Goal: Information Seeking & Learning: Learn about a topic

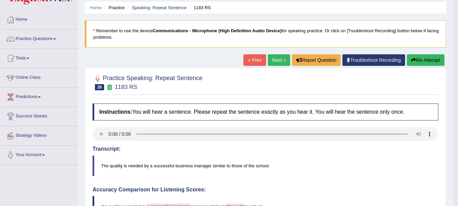
scroll to position [15, 0]
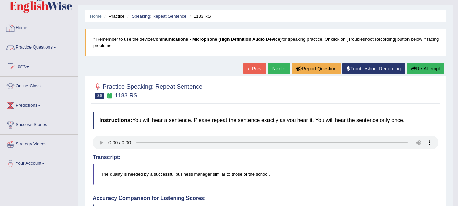
click at [58, 46] on link "Practice Questions" at bounding box center [38, 46] width 77 height 17
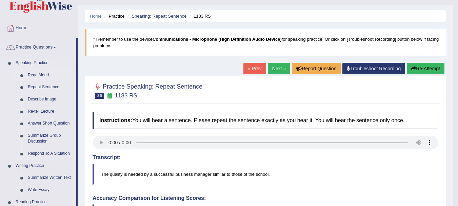
click at [35, 75] on link "Read Aloud" at bounding box center [50, 75] width 51 height 12
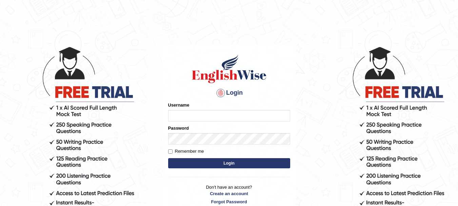
type input "rogialazim77"
click at [233, 159] on button "Login" at bounding box center [229, 163] width 122 height 10
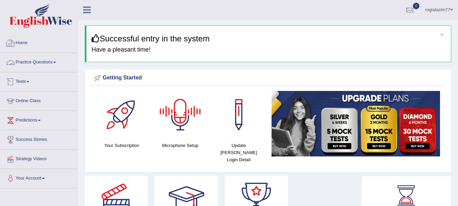
click at [57, 64] on link "Practice Questions" at bounding box center [38, 61] width 77 height 17
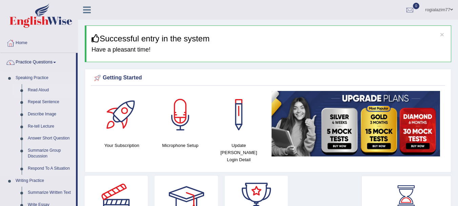
click at [39, 90] on link "Read Aloud" at bounding box center [50, 90] width 51 height 12
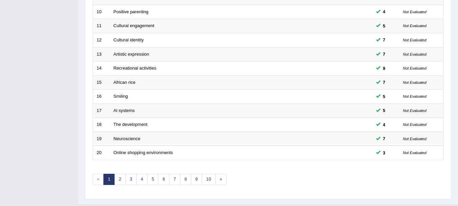
scroll to position [243, 0]
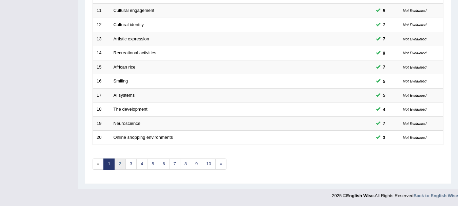
click at [118, 164] on link "2" at bounding box center [119, 163] width 11 height 11
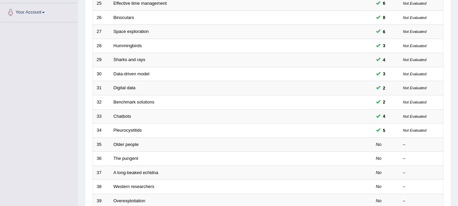
scroll to position [176, 0]
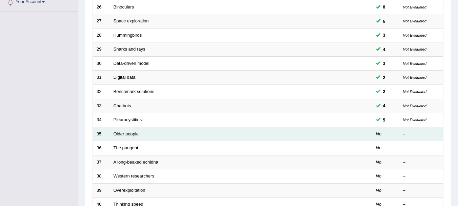
click at [119, 131] on link "Older people" at bounding box center [126, 133] width 25 height 5
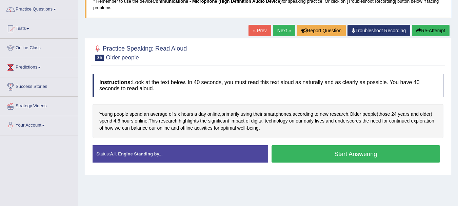
scroll to position [54, 0]
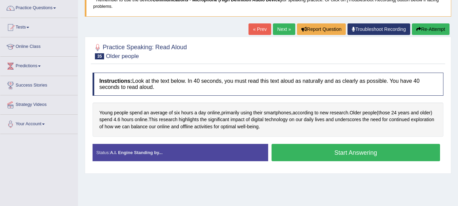
click at [367, 151] on button "Start Answering" at bounding box center [356, 152] width 169 height 17
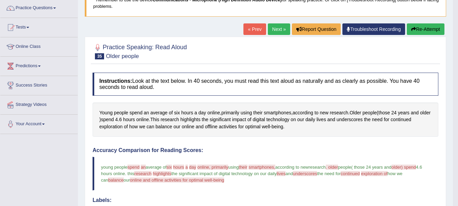
click at [428, 26] on button "Re-Attempt" at bounding box center [426, 29] width 38 height 12
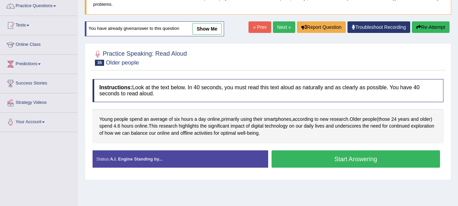
click at [284, 160] on button "Start Answering" at bounding box center [356, 158] width 169 height 17
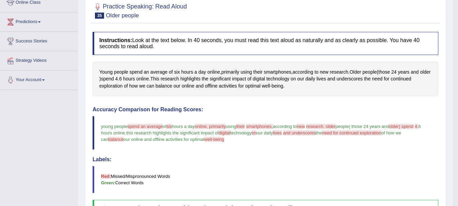
scroll to position [97, 0]
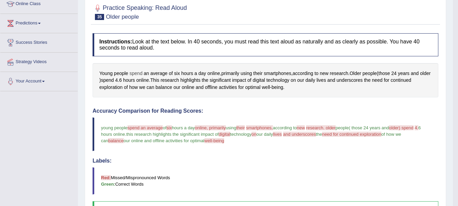
click at [137, 74] on span "spend" at bounding box center [136, 73] width 13 height 7
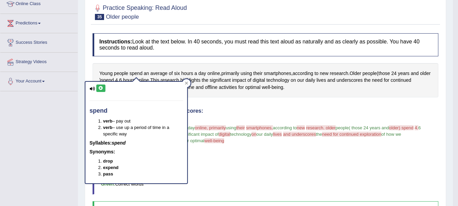
click at [101, 87] on icon at bounding box center [100, 88] width 5 height 4
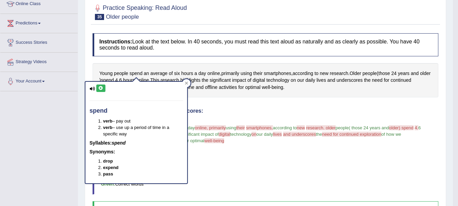
click at [52, 115] on div "Toggle navigation Home Practice Questions Speaking Practice Read Aloud Repeat S…" at bounding box center [226, 138] width 453 height 470
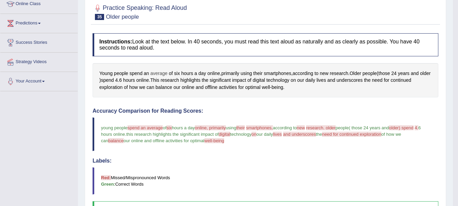
click at [156, 71] on span "average" at bounding box center [159, 73] width 17 height 7
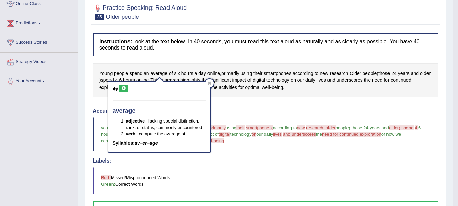
click at [124, 87] on icon at bounding box center [123, 88] width 5 height 4
click at [124, 86] on icon at bounding box center [123, 88] width 5 height 4
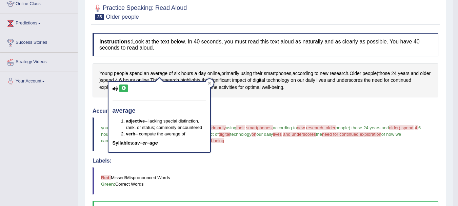
click at [124, 86] on icon at bounding box center [123, 88] width 5 height 4
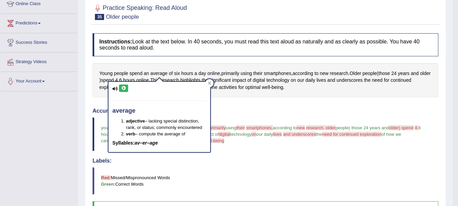
click at [84, 100] on div "Home Practice Speaking: Read Aloud Older people * Remember to use the device Co…" at bounding box center [265, 131] width 375 height 456
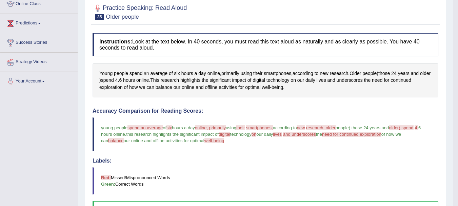
click at [147, 73] on span "an" at bounding box center [146, 73] width 5 height 7
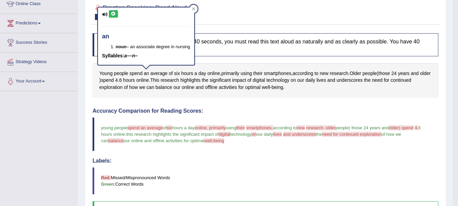
click at [112, 9] on div "an noun – an associate degree in nursing Syllables: a––n–" at bounding box center [146, 35] width 96 height 57
click at [112, 12] on icon at bounding box center [113, 14] width 5 height 4
click at [195, 8] on icon at bounding box center [193, 8] width 3 height 3
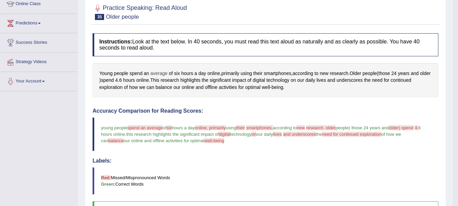
click at [155, 71] on span "average" at bounding box center [159, 73] width 17 height 7
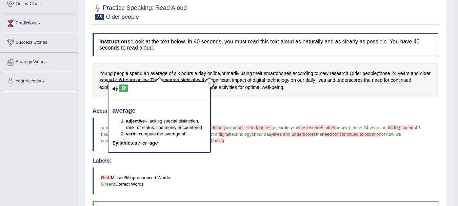
click at [126, 86] on icon at bounding box center [123, 88] width 5 height 4
click at [55, 131] on div "Toggle navigation Home Practice Questions Speaking Practice Read Aloud Repeat S…" at bounding box center [226, 138] width 453 height 470
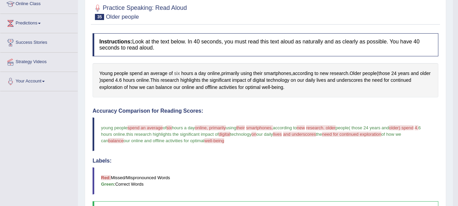
click at [175, 73] on span "six" at bounding box center [177, 73] width 6 height 7
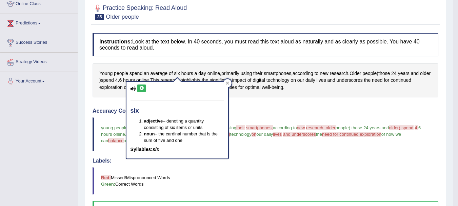
click at [142, 87] on icon at bounding box center [141, 88] width 5 height 4
click at [141, 88] on icon at bounding box center [141, 88] width 5 height 4
click at [49, 118] on div "Toggle navigation Home Practice Questions Speaking Practice Read Aloud Repeat S…" at bounding box center [226, 138] width 453 height 470
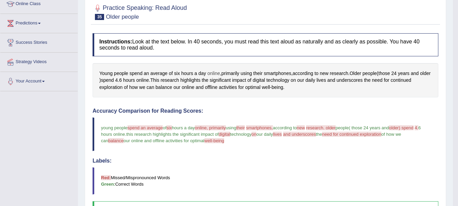
click at [212, 74] on span "online" at bounding box center [213, 73] width 13 height 7
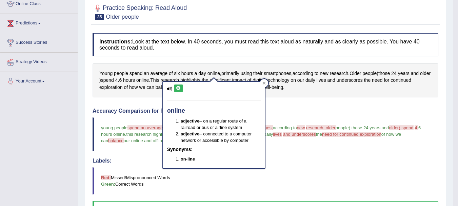
click at [179, 90] on icon at bounding box center [178, 88] width 5 height 4
click at [179, 86] on icon at bounding box center [178, 88] width 5 height 4
click at [264, 81] on icon at bounding box center [263, 82] width 3 height 3
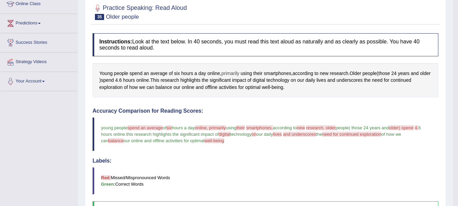
click at [228, 74] on span "primarily" at bounding box center [230, 73] width 18 height 7
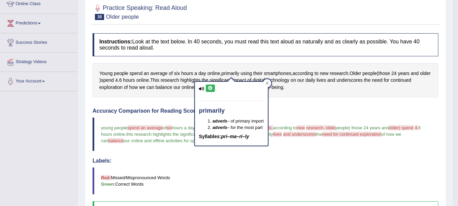
click at [210, 86] on icon at bounding box center [210, 88] width 5 height 4
click at [267, 81] on icon at bounding box center [266, 82] width 3 height 3
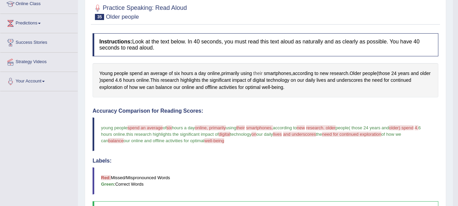
click at [256, 72] on span "their" at bounding box center [257, 73] width 9 height 7
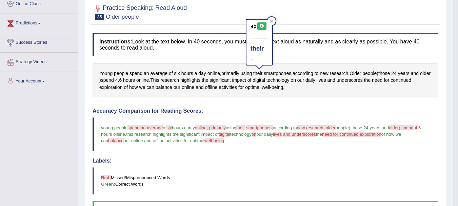
click at [253, 27] on icon at bounding box center [253, 26] width 5 height 4
click at [259, 23] on button at bounding box center [261, 25] width 9 height 7
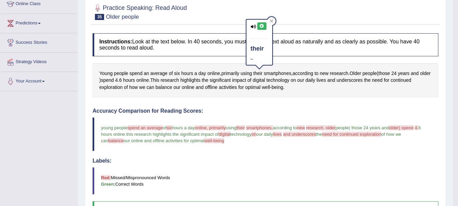
click at [259, 23] on button at bounding box center [261, 25] width 9 height 7
click at [272, 20] on icon at bounding box center [271, 20] width 3 height 3
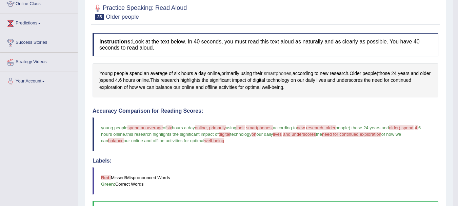
click at [284, 74] on span "smartphones" at bounding box center [277, 73] width 27 height 7
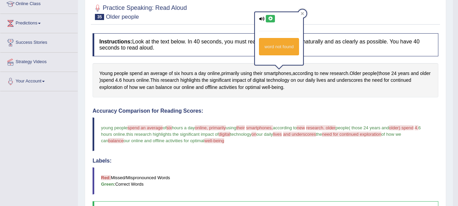
drag, startPoint x: 270, startPoint y: 39, endPoint x: 276, endPoint y: 51, distance: 13.2
click at [276, 51] on div "word not found" at bounding box center [279, 46] width 40 height 17
click at [271, 20] on icon at bounding box center [270, 19] width 5 height 4
drag, startPoint x: 348, startPoint y: 107, endPoint x: 336, endPoint y: 78, distance: 31.2
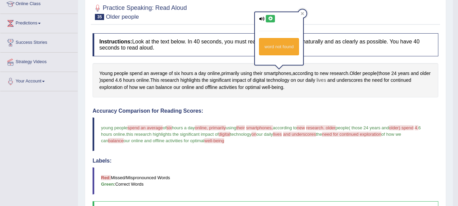
click at [336, 78] on div "Instructions: Look at the text below. In 40 seconds, you must read this text al…" at bounding box center [265, 190] width 349 height 320
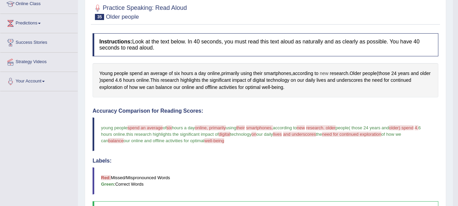
click at [326, 73] on span "new" at bounding box center [324, 73] width 9 height 7
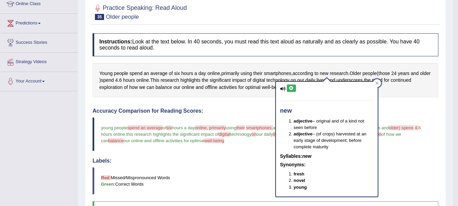
click at [291, 89] on icon at bounding box center [291, 88] width 5 height 4
click at [292, 91] on button at bounding box center [291, 87] width 9 height 7
click at [376, 84] on icon at bounding box center [377, 83] width 3 height 3
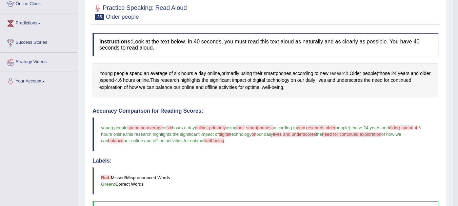
click at [334, 74] on span "research" at bounding box center [339, 73] width 18 height 7
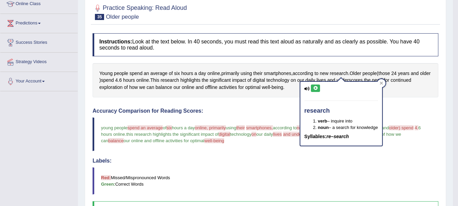
click at [315, 88] on icon at bounding box center [315, 88] width 5 height 4
click at [383, 84] on icon at bounding box center [381, 82] width 3 height 3
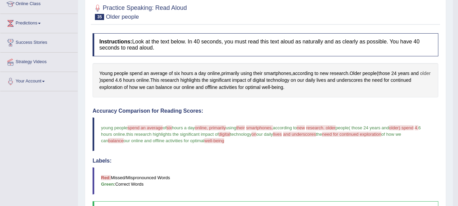
click at [420, 77] on span "older" at bounding box center [425, 73] width 11 height 7
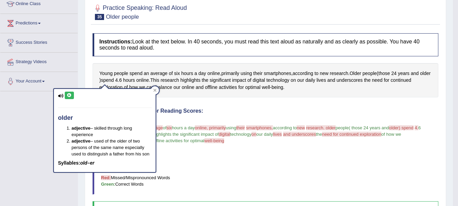
click at [67, 95] on icon at bounding box center [69, 95] width 5 height 4
click at [155, 90] on icon at bounding box center [155, 89] width 3 height 3
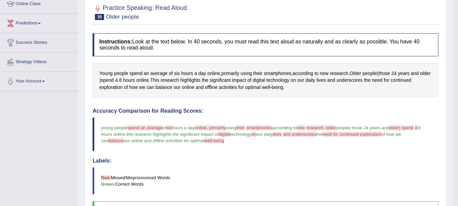
click at [104, 131] on blockquote "young people spend an average of six 6 hours a day online, primarily or line pr…" at bounding box center [266, 134] width 346 height 34
click at [122, 79] on span "6" at bounding box center [120, 80] width 3 height 7
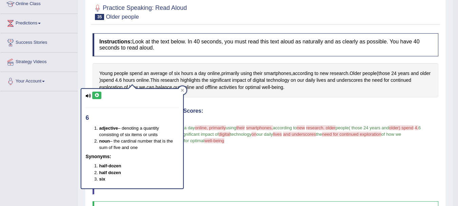
click at [97, 95] on icon at bounding box center [96, 95] width 5 height 4
click at [181, 90] on icon at bounding box center [182, 89] width 3 height 3
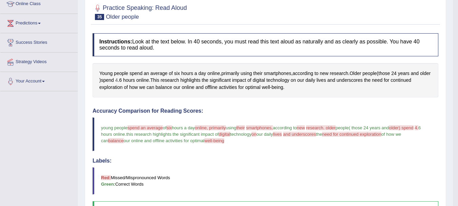
click at [118, 82] on span "4" at bounding box center [116, 80] width 3 height 7
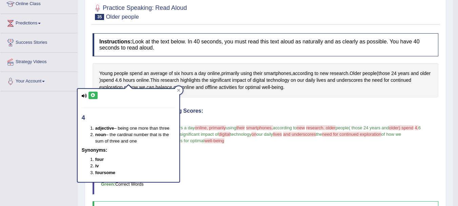
click at [95, 95] on icon at bounding box center [93, 95] width 5 height 4
click at [177, 88] on icon at bounding box center [178, 89] width 3 height 3
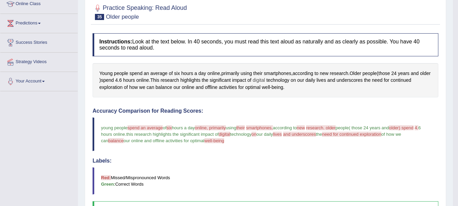
click at [265, 80] on span "digital" at bounding box center [259, 80] width 13 height 7
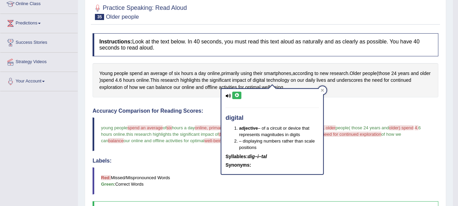
click at [236, 97] on icon at bounding box center [236, 95] width 5 height 4
click at [321, 91] on icon at bounding box center [322, 89] width 3 height 3
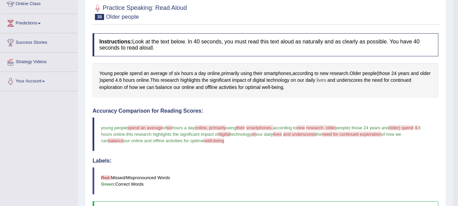
click at [326, 81] on span "lives" at bounding box center [321, 80] width 9 height 7
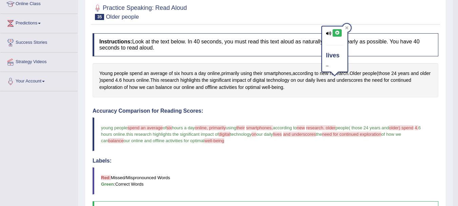
click at [337, 34] on icon at bounding box center [337, 33] width 5 height 4
click at [361, 82] on span "underscores" at bounding box center [350, 80] width 26 height 7
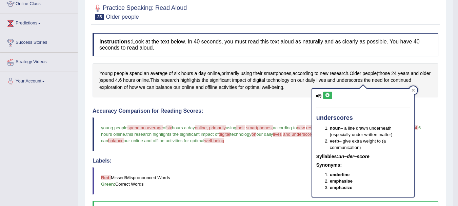
click at [330, 95] on icon at bounding box center [327, 95] width 5 height 4
click at [293, 87] on div "Young people spend an average of six hours a day online , primarily using their…" at bounding box center [266, 80] width 346 height 35
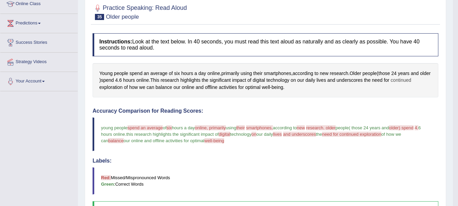
click at [411, 80] on span "continued" at bounding box center [401, 80] width 21 height 7
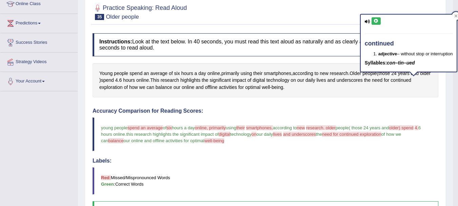
click at [377, 19] on icon at bounding box center [376, 21] width 5 height 4
click at [184, 100] on div "Instructions: Look at the text below. In 40 seconds, you must read this text al…" at bounding box center [265, 190] width 349 height 320
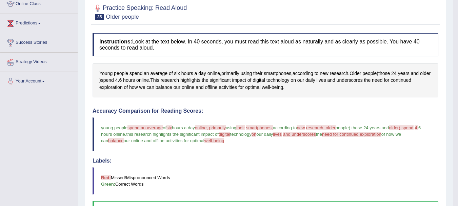
click at [184, 100] on div "Instructions: Look at the text below. In 40 seconds, you must read this text al…" at bounding box center [265, 190] width 349 height 320
click at [117, 86] on span "exploration" at bounding box center [110, 87] width 23 height 7
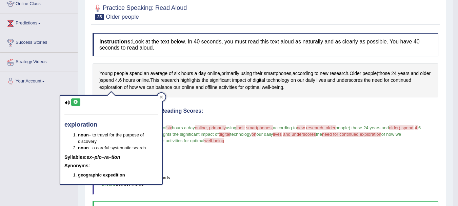
click at [75, 104] on icon at bounding box center [75, 102] width 5 height 4
click at [75, 103] on icon at bounding box center [75, 102] width 5 height 4
click at [137, 92] on div "exploration noun – to travel for the purpose of discovery noun – a careful syst…" at bounding box center [111, 138] width 103 height 94
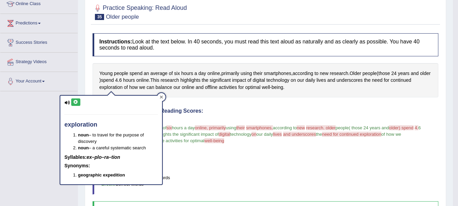
click at [161, 96] on icon at bounding box center [161, 96] width 3 height 3
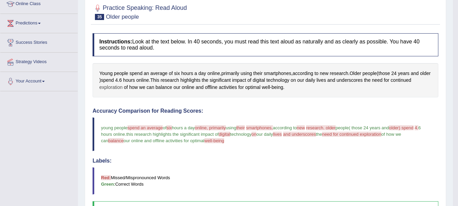
click at [113, 90] on span "exploration" at bounding box center [110, 87] width 23 height 7
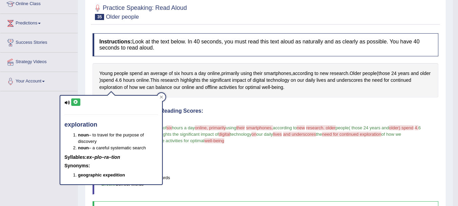
click at [73, 98] on div "exploration noun – to travel for the purpose of discovery noun – a careful syst…" at bounding box center [111, 140] width 102 height 88
click at [73, 105] on button at bounding box center [75, 101] width 9 height 7
click at [160, 95] on icon at bounding box center [161, 96] width 3 height 3
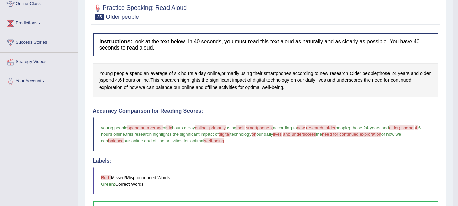
click at [265, 81] on span "digital" at bounding box center [259, 80] width 13 height 7
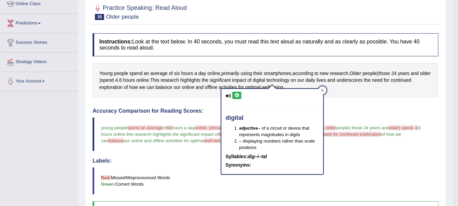
click at [236, 94] on icon at bounding box center [236, 95] width 5 height 4
click at [320, 88] on div at bounding box center [322, 90] width 8 height 8
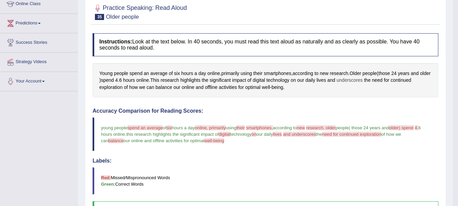
click at [358, 77] on span "underscores" at bounding box center [350, 80] width 26 height 7
click at [358, 77] on div at bounding box center [365, 72] width 14 height 14
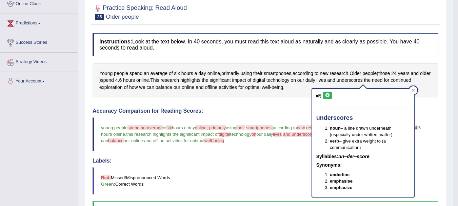
click at [327, 99] on div "underscores noun – a line drawn underneath (especially under written matter) ve…" at bounding box center [363, 143] width 102 height 108
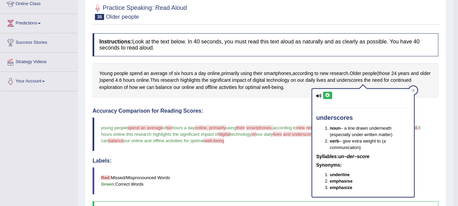
click at [328, 96] on icon at bounding box center [327, 95] width 5 height 4
click at [283, 130] on span "according to" at bounding box center [285, 127] width 24 height 5
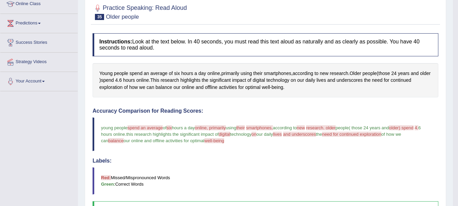
click at [283, 130] on span "according to" at bounding box center [285, 127] width 24 height 5
click at [367, 135] on span "need for continued exploration" at bounding box center [351, 134] width 59 height 5
click at [363, 79] on span "underscores" at bounding box center [350, 80] width 26 height 7
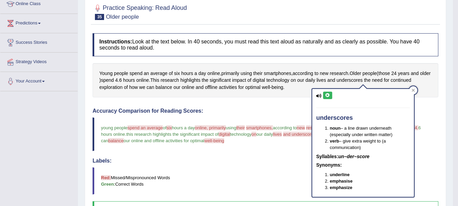
click at [324, 103] on div "underscores noun – a line drawn underneath (especially under written matter) ve…" at bounding box center [363, 143] width 102 height 108
click at [413, 87] on div at bounding box center [413, 90] width 8 height 8
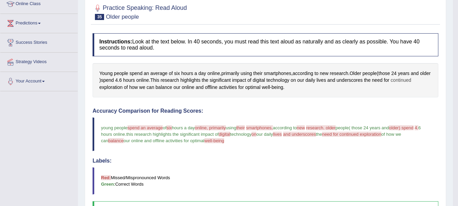
click at [411, 80] on span "continued" at bounding box center [401, 80] width 21 height 7
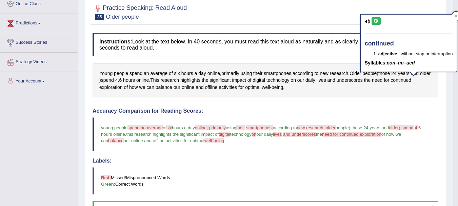
click at [375, 19] on icon at bounding box center [376, 21] width 5 height 4
click at [360, 106] on div "Instructions: Look at the text below. In 40 seconds, you must read this text al…" at bounding box center [265, 190] width 349 height 320
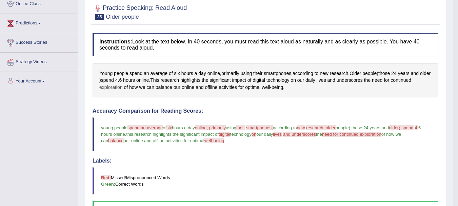
click at [106, 86] on span "exploration" at bounding box center [110, 87] width 23 height 7
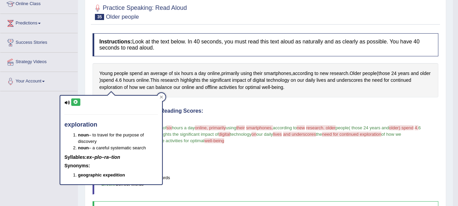
click at [77, 104] on icon at bounding box center [75, 102] width 5 height 4
click at [162, 95] on icon at bounding box center [161, 96] width 3 height 3
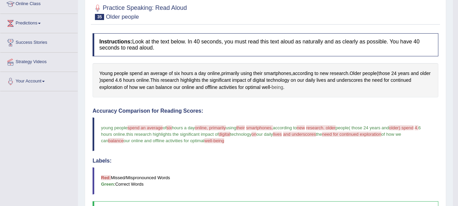
click at [272, 88] on span "being" at bounding box center [278, 87] width 12 height 7
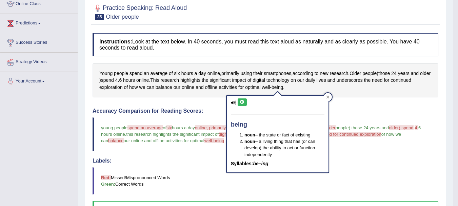
click at [243, 99] on button at bounding box center [242, 101] width 9 height 7
click at [215, 101] on div "Instructions: Look at the text below. In 40 seconds, you must read this text al…" at bounding box center [265, 190] width 349 height 320
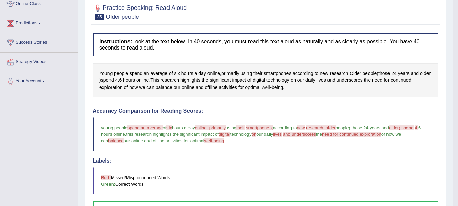
click at [265, 90] on span "well" at bounding box center [266, 87] width 8 height 7
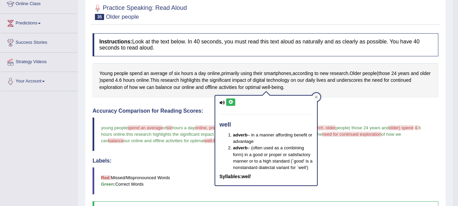
click at [231, 99] on button at bounding box center [230, 101] width 9 height 7
click at [230, 99] on button at bounding box center [230, 101] width 9 height 7
click at [202, 104] on div "Instructions: Look at the text below. In 40 seconds, you must read this text al…" at bounding box center [265, 190] width 349 height 320
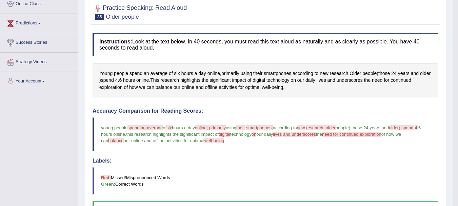
click at [202, 104] on div "Instructions: Look at the text below. In 40 seconds, you must read this text al…" at bounding box center [265, 190] width 349 height 320
click at [160, 89] on span "balance" at bounding box center [164, 87] width 17 height 7
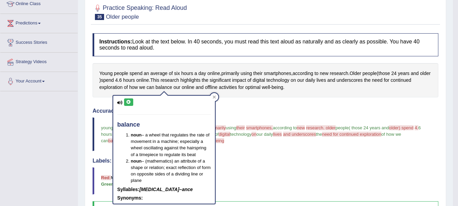
click at [130, 99] on button at bounding box center [128, 101] width 9 height 7
click at [214, 95] on icon at bounding box center [214, 96] width 3 height 3
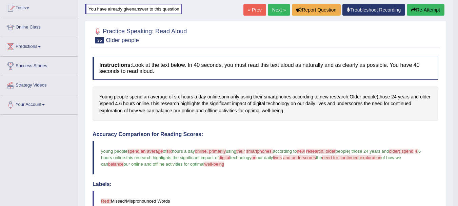
scroll to position [70, 0]
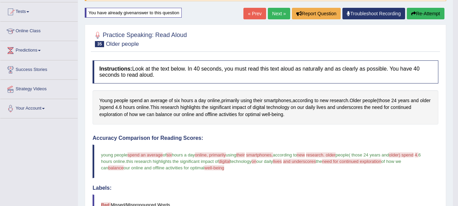
click at [418, 12] on button "Re-Attempt" at bounding box center [426, 14] width 38 height 12
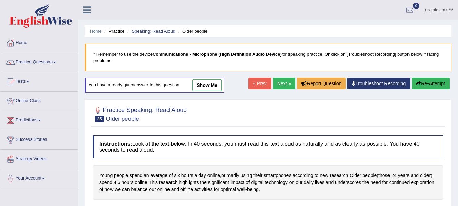
scroll to position [75, 0]
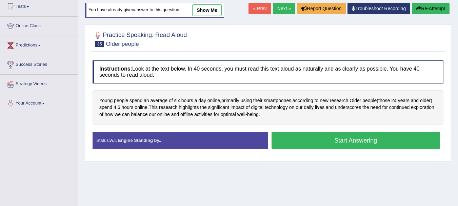
click at [324, 141] on button "Start Answering" at bounding box center [356, 140] width 169 height 17
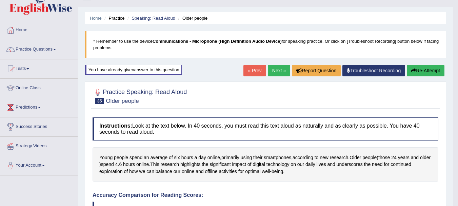
scroll to position [0, 0]
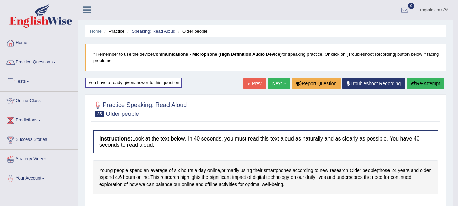
click at [414, 82] on icon "button" at bounding box center [413, 83] width 5 height 5
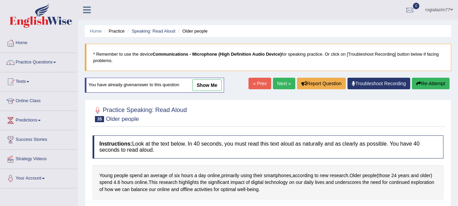
click at [428, 82] on button "Re-Attempt" at bounding box center [431, 84] width 38 height 12
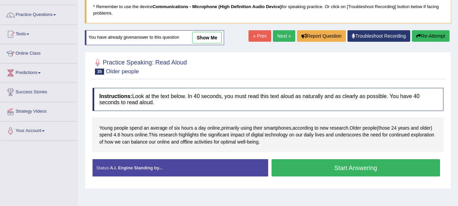
scroll to position [54, 0]
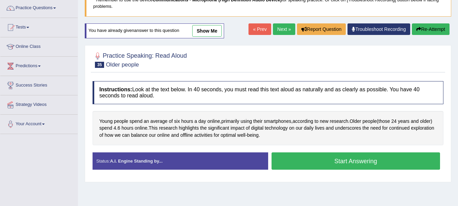
click at [356, 162] on button "Start Answering" at bounding box center [356, 160] width 169 height 17
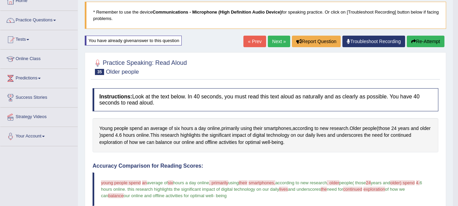
scroll to position [41, 0]
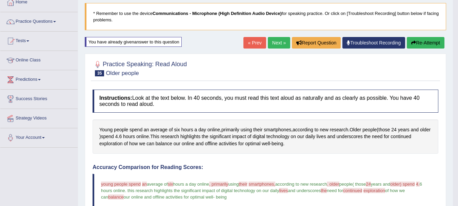
click at [276, 38] on link "Next »" at bounding box center [279, 43] width 22 height 12
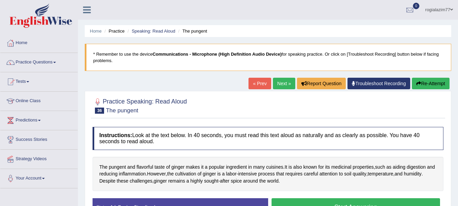
click at [338, 202] on button "Start Answering" at bounding box center [356, 206] width 169 height 17
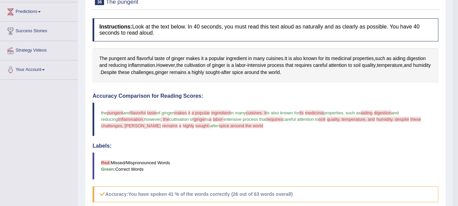
scroll to position [122, 0]
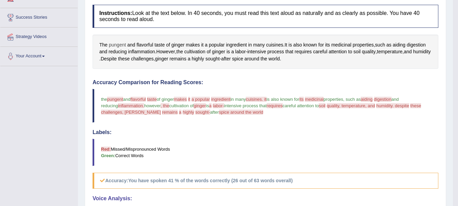
click at [118, 43] on span "pungent" at bounding box center [117, 44] width 17 height 7
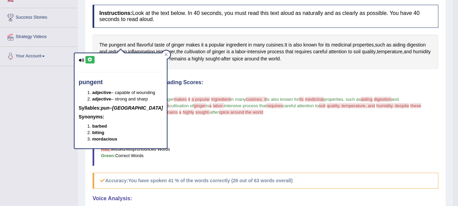
click at [91, 60] on icon at bounding box center [89, 60] width 5 height 4
click at [91, 59] on icon at bounding box center [89, 60] width 5 height 4
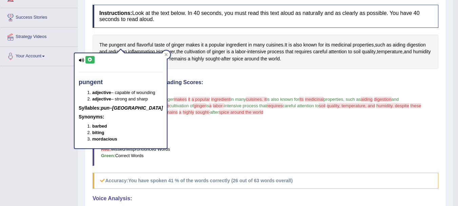
click at [91, 59] on icon at bounding box center [89, 60] width 5 height 4
click at [165, 54] on icon at bounding box center [166, 54] width 3 height 3
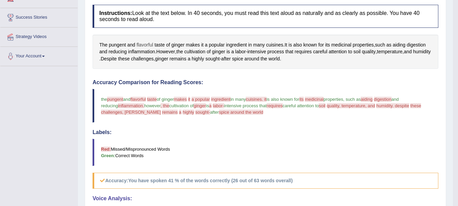
click at [144, 47] on span "flavorful" at bounding box center [145, 44] width 17 height 7
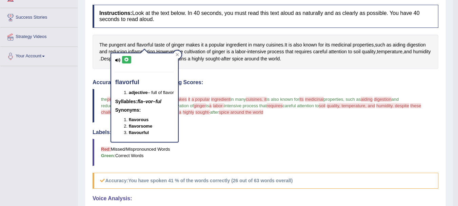
click at [124, 60] on icon at bounding box center [126, 60] width 5 height 4
click at [162, 46] on span "taste" at bounding box center [160, 44] width 10 height 7
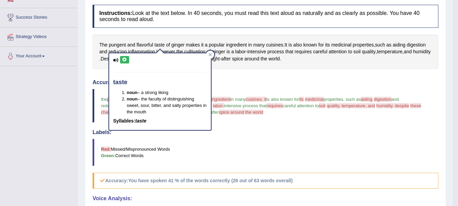
click at [123, 61] on icon at bounding box center [124, 60] width 5 height 4
click at [125, 58] on icon at bounding box center [124, 60] width 5 height 4
click at [214, 55] on div at bounding box center [210, 55] width 8 height 8
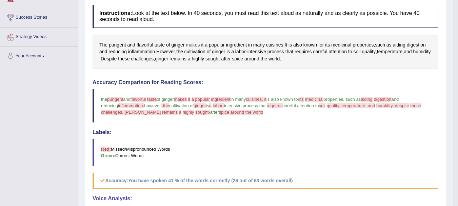
click at [190, 42] on span "makes" at bounding box center [193, 44] width 14 height 7
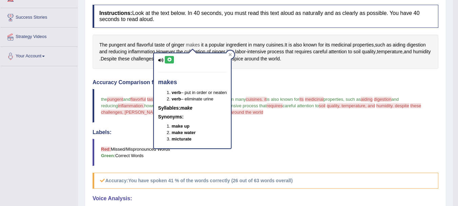
click at [190, 42] on span "makes" at bounding box center [193, 44] width 14 height 7
click at [231, 60] on span "after" at bounding box center [225, 58] width 9 height 7
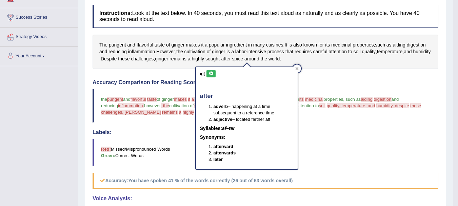
click at [231, 60] on span "after" at bounding box center [225, 58] width 9 height 7
click at [297, 70] on icon at bounding box center [296, 68] width 3 height 3
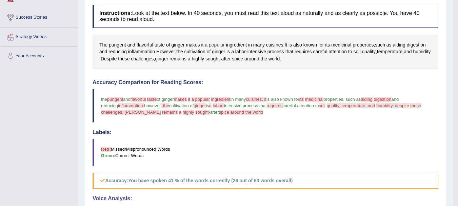
click at [217, 44] on span "popular" at bounding box center [217, 44] width 16 height 7
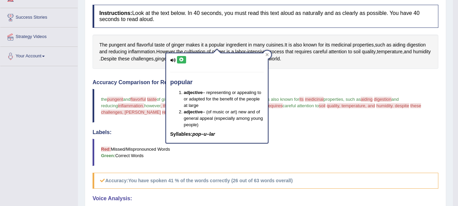
click at [181, 58] on icon at bounding box center [181, 60] width 5 height 4
click at [266, 53] on icon at bounding box center [266, 54] width 3 height 3
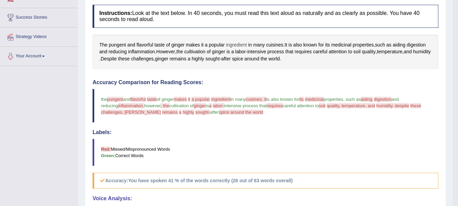
click at [237, 43] on span "ingredient" at bounding box center [236, 44] width 21 height 7
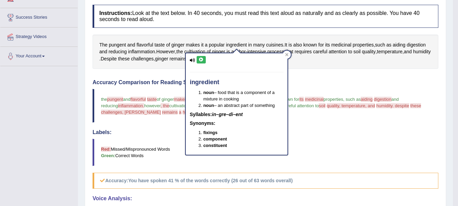
click at [200, 58] on icon at bounding box center [201, 60] width 5 height 4
click at [288, 52] on div at bounding box center [287, 55] width 8 height 8
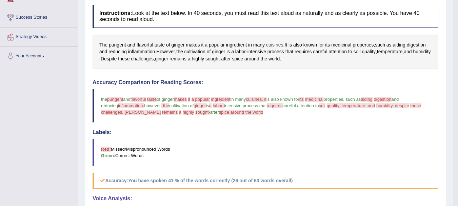
click at [270, 43] on span "cuisines" at bounding box center [274, 44] width 17 height 7
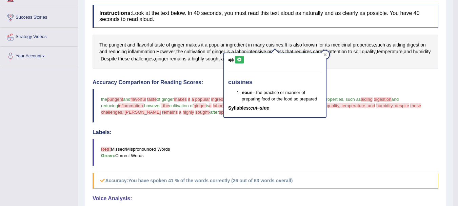
click at [238, 58] on icon at bounding box center [239, 60] width 5 height 4
click at [326, 53] on icon at bounding box center [324, 54] width 3 height 3
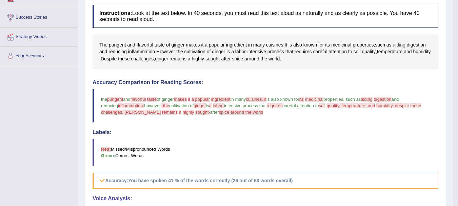
click at [399, 43] on span "aiding" at bounding box center [399, 44] width 13 height 7
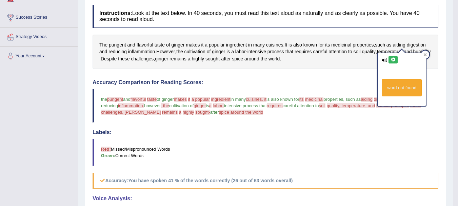
click at [392, 61] on icon at bounding box center [393, 60] width 5 height 4
click at [345, 74] on div "Instructions: Look at the text below. In 40 seconds, you must read this text al…" at bounding box center [265, 161] width 349 height 320
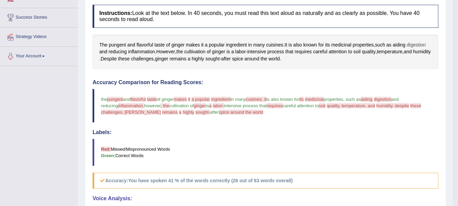
click at [418, 46] on span "digestion" at bounding box center [416, 44] width 19 height 7
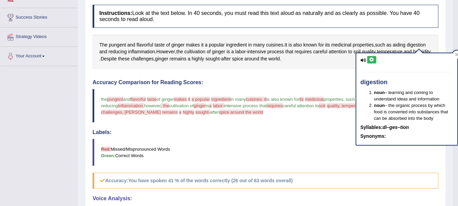
click at [372, 60] on icon at bounding box center [371, 60] width 5 height 4
click at [311, 126] on div "Accuracy Comparison for Reading Scores: the pungent bunted and flavorful flower…" at bounding box center [266, 133] width 346 height 109
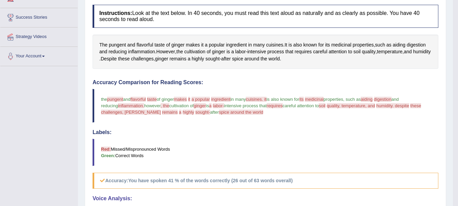
click at [137, 106] on span "inflammation." at bounding box center [131, 105] width 26 height 5
click at [131, 51] on span "inflammation" at bounding box center [141, 51] width 27 height 7
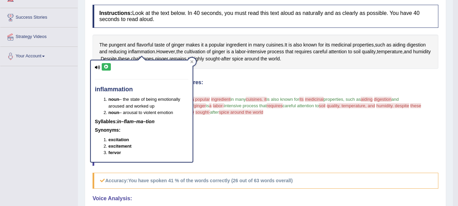
click at [107, 63] on button at bounding box center [106, 66] width 9 height 7
click at [192, 61] on icon at bounding box center [191, 61] width 3 height 3
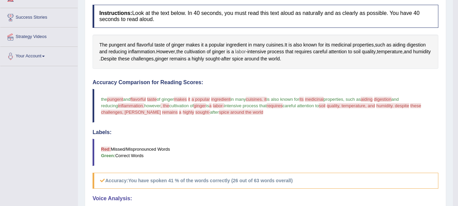
click at [243, 52] on span "labor" at bounding box center [240, 51] width 11 height 7
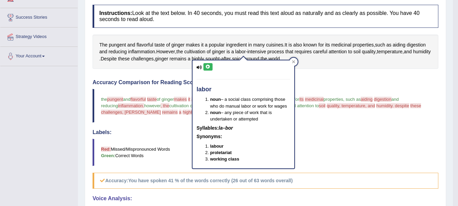
click at [209, 67] on icon at bounding box center [207, 67] width 5 height 4
click at [294, 60] on icon at bounding box center [293, 61] width 3 height 3
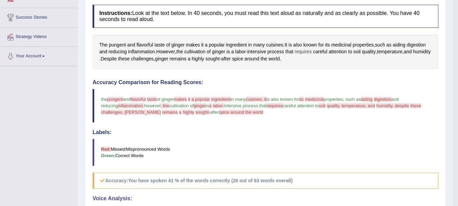
click at [306, 51] on span "requires" at bounding box center [303, 51] width 17 height 7
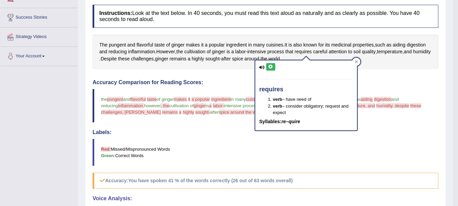
click at [272, 67] on icon at bounding box center [270, 67] width 5 height 4
click at [358, 59] on div at bounding box center [356, 62] width 8 height 8
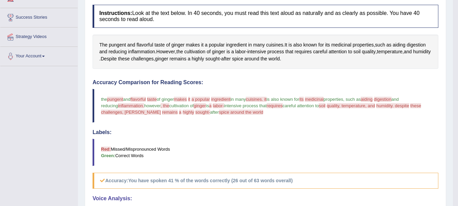
click at [325, 106] on span "soil" at bounding box center [322, 105] width 7 height 5
click at [361, 52] on span "soil" at bounding box center [357, 51] width 7 height 7
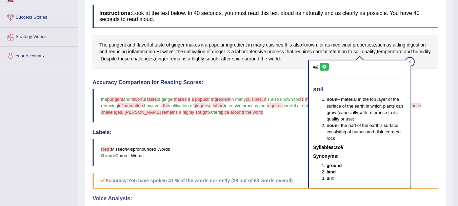
click at [324, 66] on icon at bounding box center [324, 67] width 5 height 4
click at [291, 69] on div "Instructions: Look at the text below. In 40 seconds, you must read this text al…" at bounding box center [265, 161] width 349 height 320
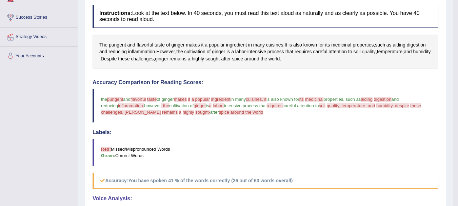
click at [370, 50] on span "quality" at bounding box center [369, 51] width 14 height 7
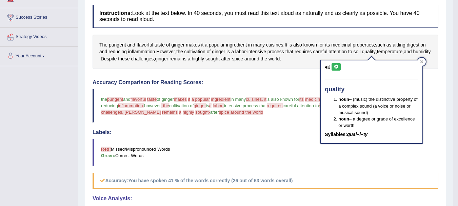
click at [336, 65] on icon at bounding box center [336, 67] width 5 height 4
click at [286, 70] on div "Instructions: Look at the text below. In 40 seconds, you must read this text al…" at bounding box center [265, 161] width 349 height 320
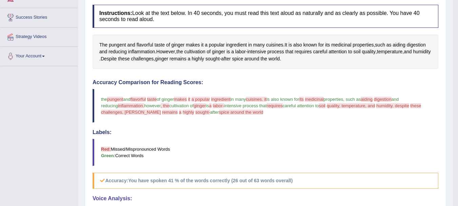
click at [286, 70] on div "Instructions: Look at the text below. In 40 seconds, you must read this text al…" at bounding box center [265, 161] width 349 height 320
click at [393, 51] on span "temperature" at bounding box center [389, 51] width 25 height 7
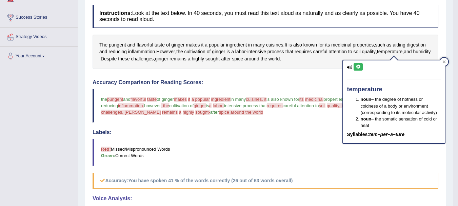
click at [358, 65] on icon at bounding box center [358, 67] width 5 height 4
click at [219, 71] on div "Instructions: Look at the text below. In 40 seconds, you must read this text al…" at bounding box center [265, 161] width 349 height 320
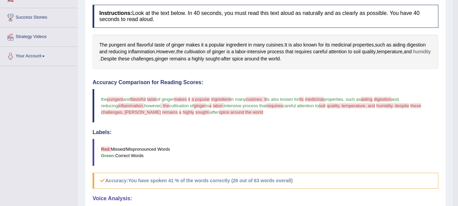
click at [413, 55] on span "humidity" at bounding box center [422, 51] width 18 height 7
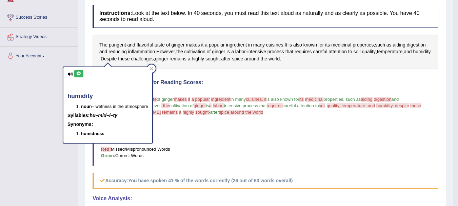
click at [81, 72] on icon at bounding box center [78, 74] width 5 height 4
click at [223, 75] on div "Instructions: Look at the text below. In 40 seconds, you must read this text al…" at bounding box center [265, 161] width 349 height 320
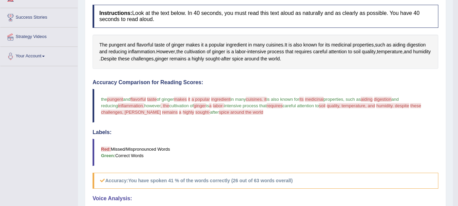
click at [223, 75] on div "Instructions: Look at the text below. In 40 seconds, you must read this text al…" at bounding box center [265, 161] width 349 height 320
click at [449, 91] on div "Home Practice Speaking: Read Aloud The pungent * Remember to use the device Com…" at bounding box center [265, 104] width 375 height 453
click at [117, 56] on span "Despite" at bounding box center [109, 58] width 16 height 7
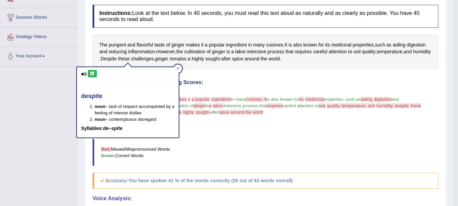
click at [91, 76] on icon at bounding box center [92, 74] width 5 height 4
click at [221, 83] on h4 "Accuracy Comparison for Reading Scores:" at bounding box center [266, 82] width 346 height 6
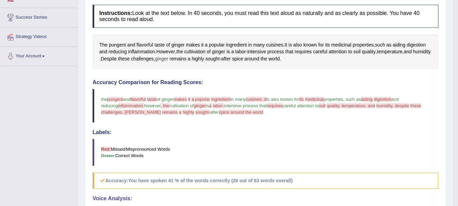
click at [168, 61] on span "ginger" at bounding box center [161, 58] width 13 height 7
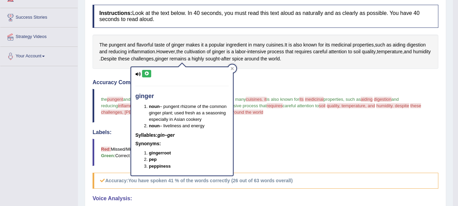
click at [144, 74] on button at bounding box center [146, 73] width 9 height 7
click at [231, 68] on icon at bounding box center [232, 68] width 3 height 3
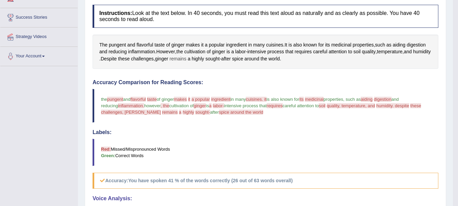
click at [186, 61] on span "remains" at bounding box center [178, 58] width 17 height 7
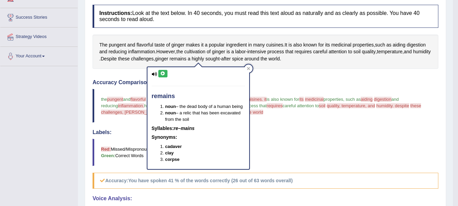
click at [164, 74] on icon at bounding box center [162, 74] width 5 height 4
click at [251, 68] on div at bounding box center [248, 68] width 8 height 8
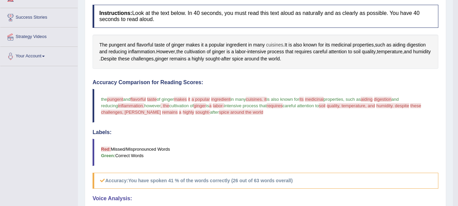
click at [272, 45] on span "cuisines" at bounding box center [274, 44] width 17 height 7
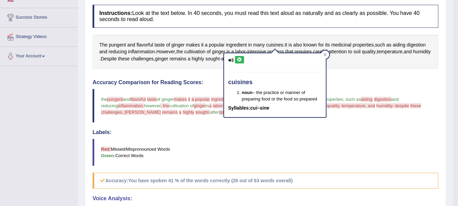
click at [239, 55] on div "cuisines noun – the practice or manner of preparing food or the food so prepare…" at bounding box center [275, 84] width 102 height 63
click at [239, 61] on icon at bounding box center [239, 60] width 5 height 4
click at [326, 55] on icon at bounding box center [325, 54] width 3 height 3
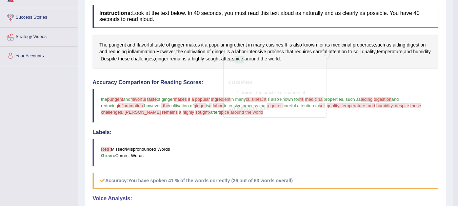
click at [246, 52] on span "labor" at bounding box center [240, 51] width 11 height 7
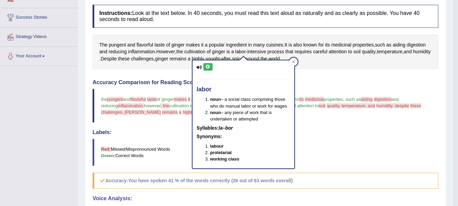
click at [208, 67] on icon at bounding box center [207, 67] width 5 height 4
click at [291, 57] on div "labor noun – a social class comprising those who do manual labor or work for wa…" at bounding box center [243, 112] width 103 height 114
click at [294, 62] on icon at bounding box center [293, 61] width 3 height 3
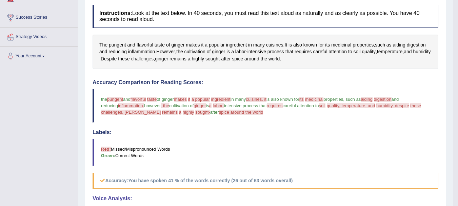
click at [154, 61] on span "challenges" at bounding box center [142, 58] width 23 height 7
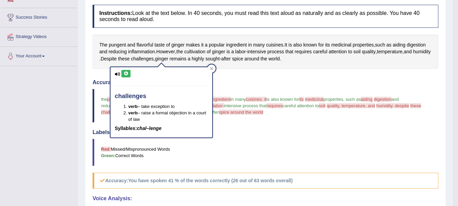
click at [127, 73] on icon at bounding box center [125, 74] width 5 height 4
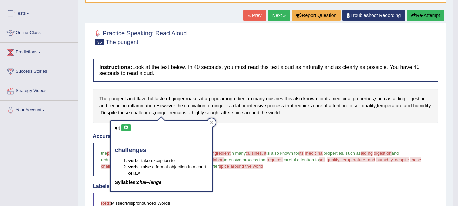
scroll to position [54, 0]
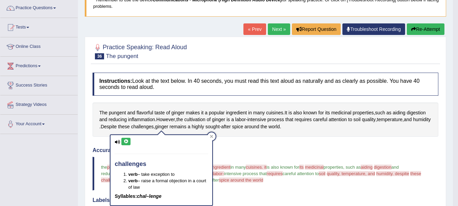
click at [427, 27] on button "Re-Attempt" at bounding box center [426, 29] width 38 height 12
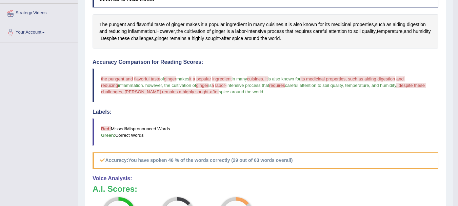
scroll to position [149, 0]
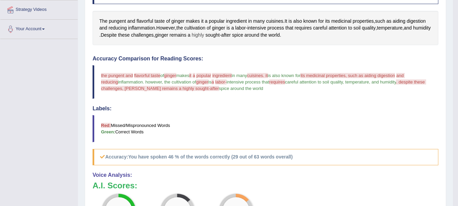
click at [204, 34] on span "highly" at bounding box center [198, 35] width 13 height 7
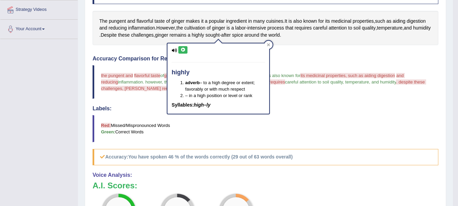
click at [184, 50] on icon at bounding box center [182, 50] width 5 height 4
click at [220, 37] on span "sought" at bounding box center [212, 35] width 14 height 7
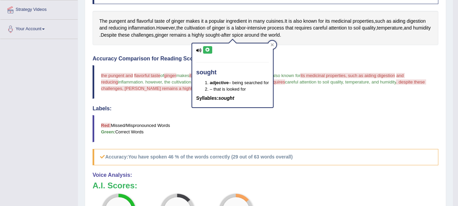
click at [206, 53] on button at bounding box center [207, 49] width 9 height 7
click at [273, 44] on icon at bounding box center [272, 44] width 3 height 3
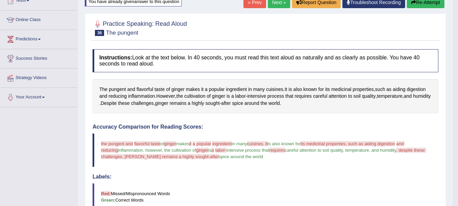
scroll to position [68, 0]
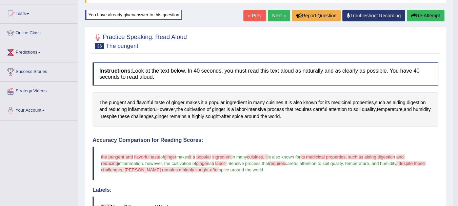
click at [423, 14] on button "Re-Attempt" at bounding box center [426, 16] width 38 height 12
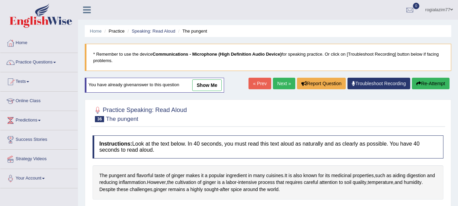
scroll to position [68, 0]
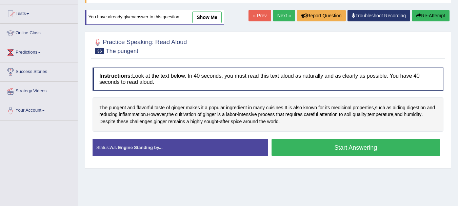
click at [305, 143] on button "Start Answering" at bounding box center [356, 147] width 169 height 17
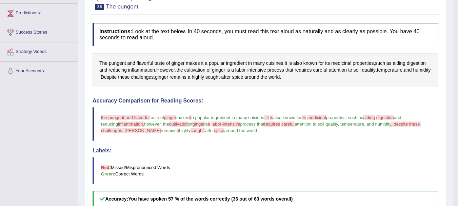
scroll to position [108, 0]
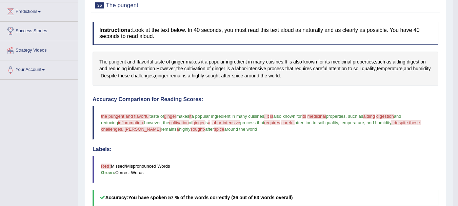
click at [119, 61] on span "pungent" at bounding box center [117, 61] width 17 height 7
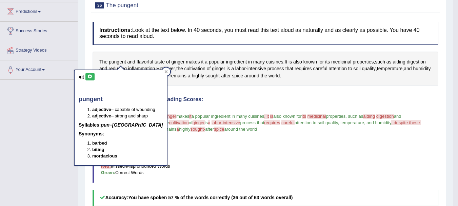
click at [90, 76] on icon at bounding box center [89, 77] width 5 height 4
click at [164, 70] on icon at bounding box center [165, 71] width 3 height 3
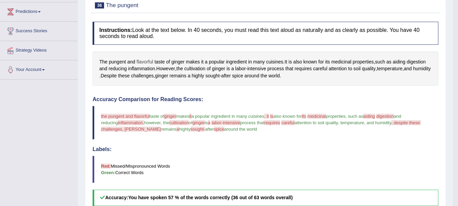
click at [141, 62] on span "flavorful" at bounding box center [145, 61] width 17 height 7
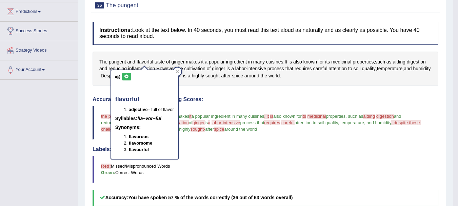
click at [127, 77] on icon at bounding box center [126, 77] width 5 height 4
click at [181, 70] on div at bounding box center [177, 71] width 8 height 8
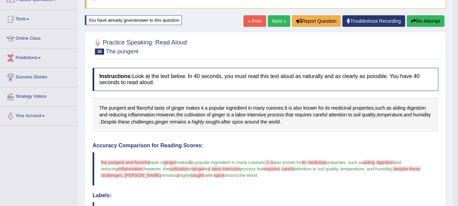
scroll to position [54, 0]
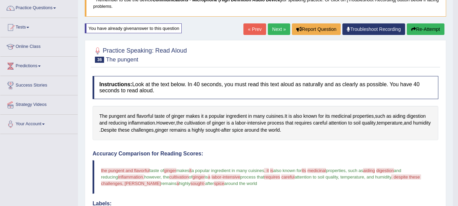
click at [422, 27] on button "Re-Attempt" at bounding box center [426, 29] width 38 height 12
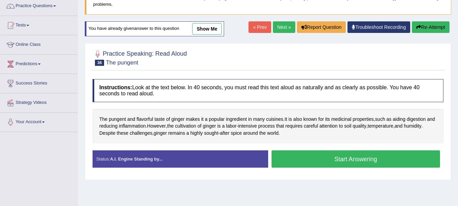
click at [305, 157] on button "Start Answering" at bounding box center [356, 158] width 169 height 17
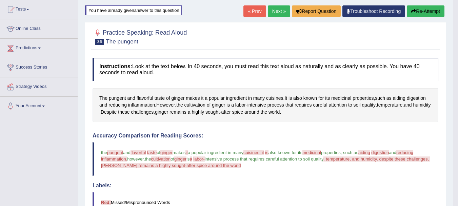
scroll to position [70, 0]
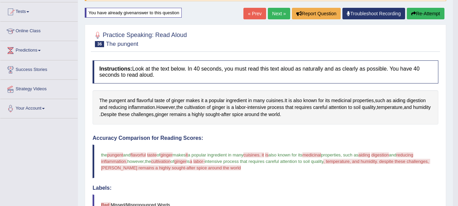
click at [430, 11] on button "Re-Attempt" at bounding box center [426, 14] width 38 height 12
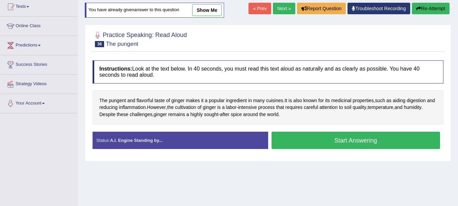
click at [322, 139] on button "Start Answering" at bounding box center [356, 140] width 169 height 17
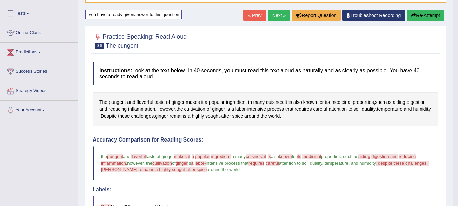
scroll to position [61, 0]
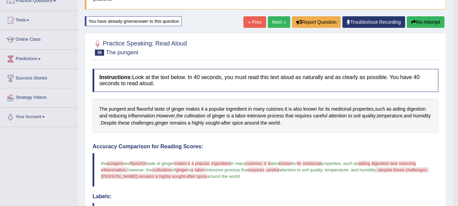
click at [275, 23] on link "Next »" at bounding box center [279, 22] width 22 height 12
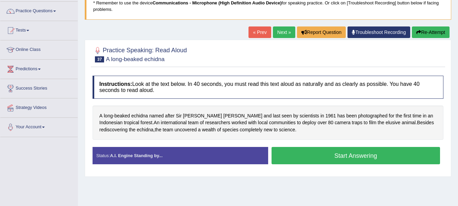
scroll to position [54, 0]
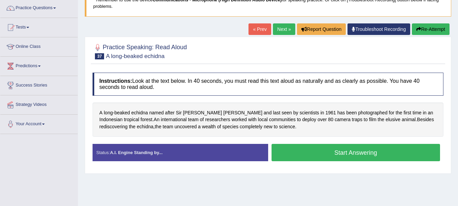
click at [350, 148] on button "Start Answering" at bounding box center [356, 152] width 169 height 17
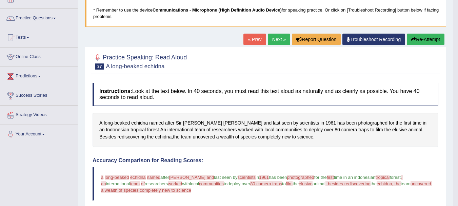
scroll to position [41, 0]
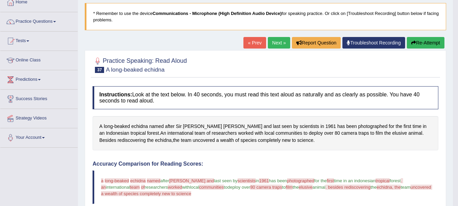
click at [424, 41] on button "Re-Attempt" at bounding box center [426, 43] width 38 height 12
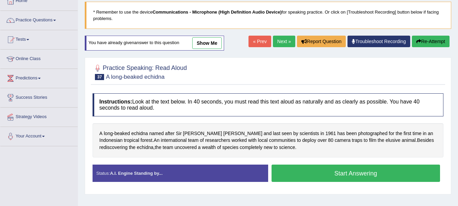
scroll to position [41, 0]
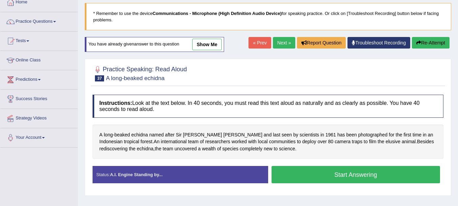
click at [374, 171] on button "Start Answering" at bounding box center [356, 174] width 169 height 17
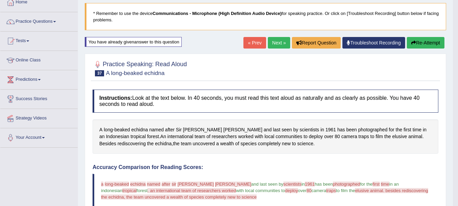
click at [423, 46] on button "Re-Attempt" at bounding box center [426, 43] width 38 height 12
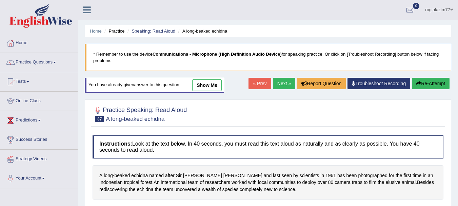
scroll to position [41, 0]
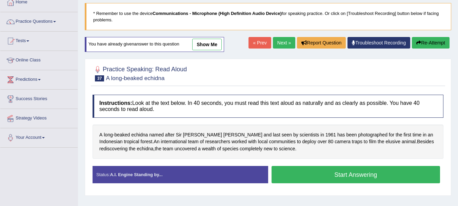
click at [304, 184] on div "Status: A.I. Engine Standing by... Start Answering Stop Recording" at bounding box center [268, 178] width 351 height 24
click at [304, 173] on button "Start Answering" at bounding box center [356, 174] width 169 height 17
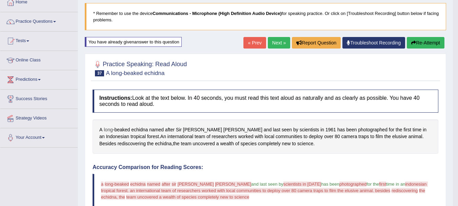
click at [110, 127] on span "long" at bounding box center [108, 129] width 9 height 7
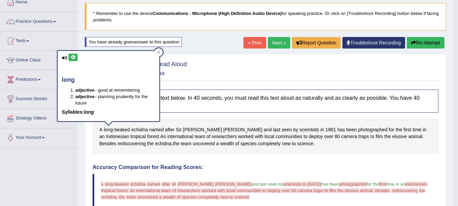
click at [74, 57] on icon at bounding box center [73, 57] width 5 height 4
click at [161, 53] on div at bounding box center [159, 52] width 8 height 8
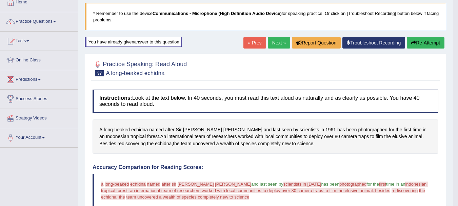
click at [118, 129] on span "beaked" at bounding box center [122, 129] width 16 height 7
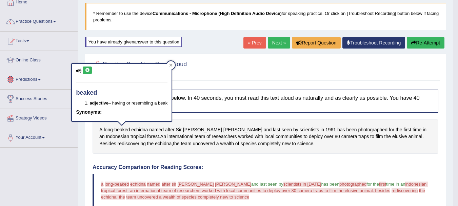
click at [88, 70] on icon at bounding box center [87, 70] width 5 height 4
click at [173, 64] on icon at bounding box center [171, 65] width 3 height 3
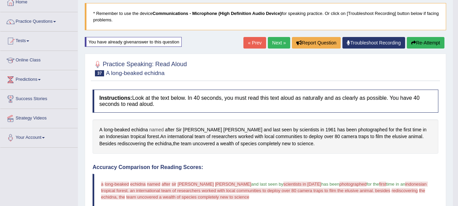
click at [156, 127] on span "named" at bounding box center [156, 129] width 15 height 7
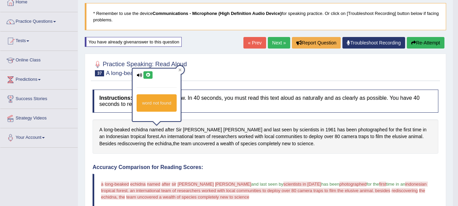
click at [145, 76] on icon at bounding box center [147, 75] width 5 height 4
click at [182, 71] on div at bounding box center [180, 70] width 8 height 8
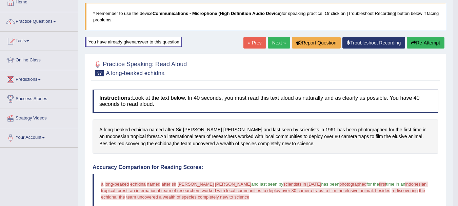
click at [182, 71] on h2 "Practice Speaking: Read Aloud 37 A long-beaked echidna" at bounding box center [140, 67] width 94 height 17
click at [138, 131] on span "echidna" at bounding box center [139, 129] width 17 height 7
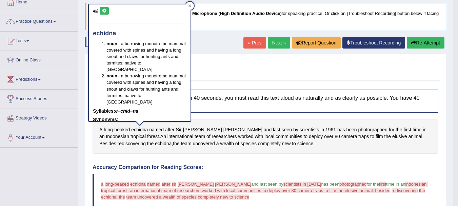
click at [104, 11] on icon at bounding box center [104, 11] width 5 height 4
click at [190, 5] on icon at bounding box center [189, 5] width 3 height 3
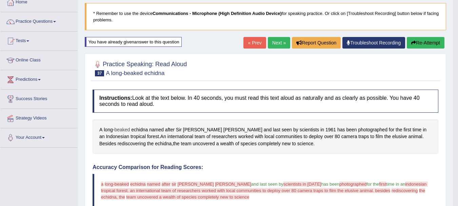
click at [122, 130] on span "beaked" at bounding box center [122, 129] width 16 height 7
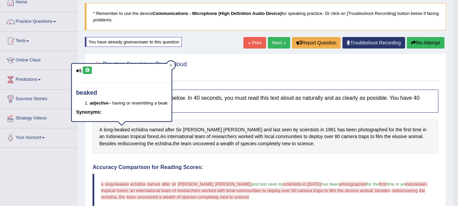
drag, startPoint x: 122, startPoint y: 130, endPoint x: 102, endPoint y: 107, distance: 29.8
click at [102, 107] on body "Toggle navigation Home Practice Questions Speaking Practice Read Aloud Repeat S…" at bounding box center [229, 62] width 458 height 206
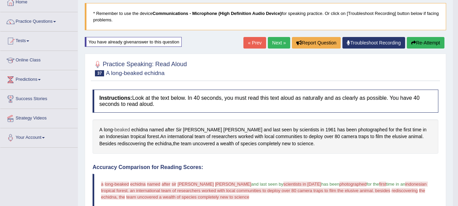
click at [125, 129] on span "beaked" at bounding box center [122, 129] width 16 height 7
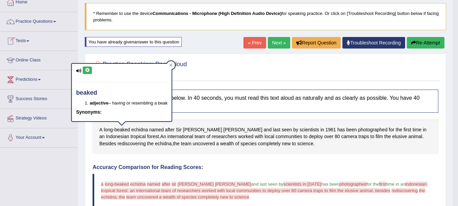
click at [86, 70] on icon at bounding box center [87, 70] width 5 height 4
click at [177, 58] on div at bounding box center [266, 68] width 346 height 21
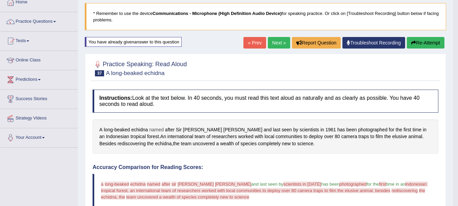
click at [162, 131] on span "named" at bounding box center [156, 129] width 15 height 7
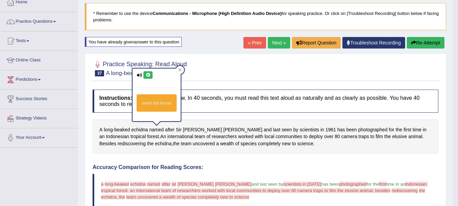
click at [149, 77] on icon at bounding box center [147, 75] width 5 height 4
click at [181, 70] on icon at bounding box center [180, 69] width 3 height 3
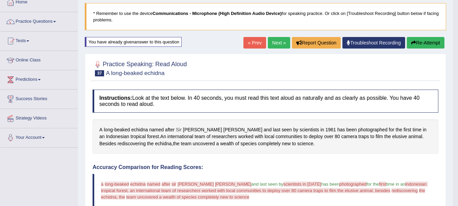
click at [181, 131] on span "Sir" at bounding box center [179, 129] width 6 height 7
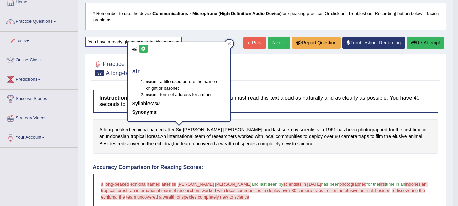
click at [145, 47] on icon at bounding box center [143, 49] width 5 height 4
click at [231, 42] on div at bounding box center [229, 44] width 8 height 8
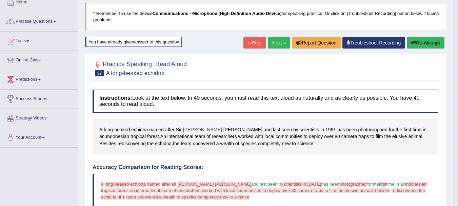
click at [186, 131] on span "[PERSON_NAME]" at bounding box center [202, 129] width 39 height 7
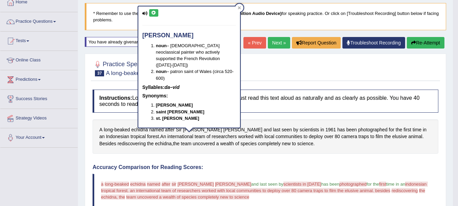
click at [153, 12] on icon at bounding box center [153, 13] width 5 height 4
click at [241, 7] on div at bounding box center [239, 8] width 8 height 8
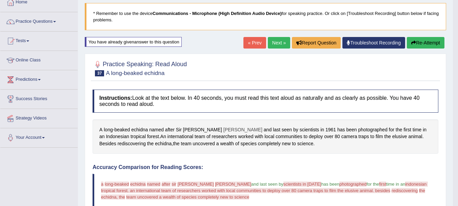
click at [223, 129] on span "[PERSON_NAME]" at bounding box center [242, 129] width 39 height 7
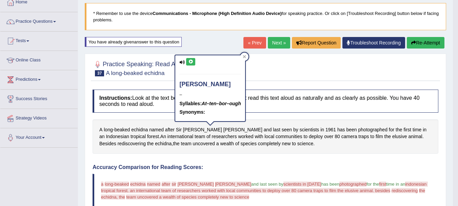
click at [194, 61] on button at bounding box center [190, 61] width 9 height 7
click at [245, 56] on icon at bounding box center [244, 56] width 3 height 3
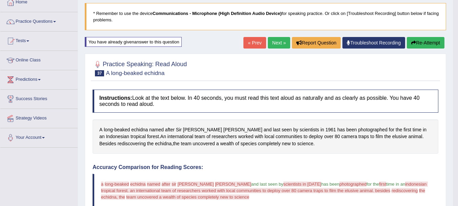
drag, startPoint x: 262, startPoint y: 137, endPoint x: 262, endPoint y: 122, distance: 14.3
click at [262, 122] on div "A long - beaked echidna named after [PERSON_NAME] and last seen by scientists i…" at bounding box center [266, 136] width 346 height 35
click at [358, 131] on span "photographed" at bounding box center [372, 129] width 29 height 7
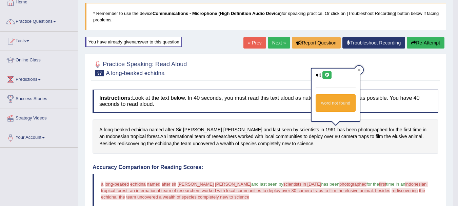
click at [328, 70] on div "word not found" at bounding box center [336, 94] width 48 height 53
click at [327, 75] on icon at bounding box center [326, 75] width 5 height 4
click at [358, 70] on icon at bounding box center [358, 69] width 3 height 3
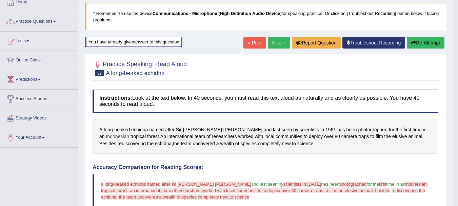
click at [129, 133] on span "Indonesian" at bounding box center [117, 136] width 23 height 7
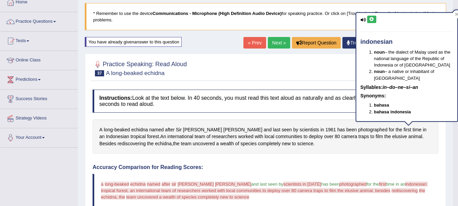
click at [371, 19] on icon at bounding box center [371, 19] width 5 height 4
click at [372, 18] on icon at bounding box center [371, 19] width 5 height 4
click at [167, 134] on span "international" at bounding box center [180, 136] width 26 height 7
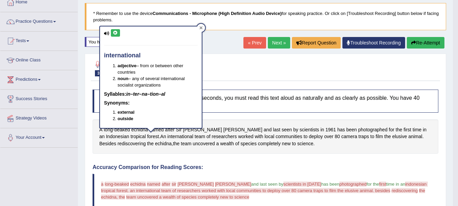
click at [199, 29] on icon at bounding box center [200, 27] width 3 height 3
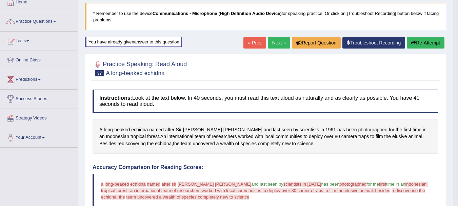
click at [358, 131] on span "photographed" at bounding box center [372, 129] width 29 height 7
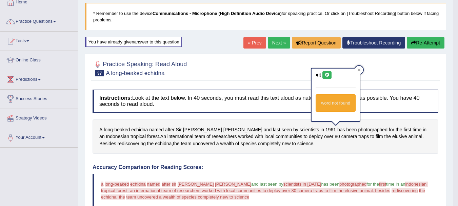
click at [326, 73] on icon at bounding box center [326, 75] width 5 height 4
click at [359, 69] on icon at bounding box center [358, 69] width 3 height 3
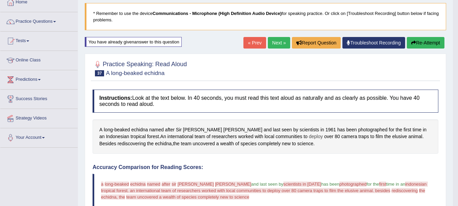
click at [309, 138] on span "deploy" at bounding box center [316, 136] width 14 height 7
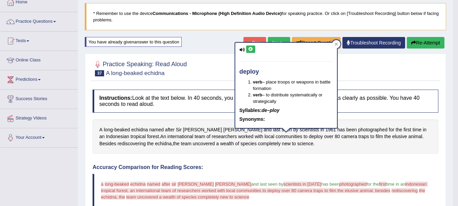
click at [251, 49] on icon at bounding box center [250, 49] width 5 height 4
click at [338, 45] on icon at bounding box center [336, 44] width 3 height 3
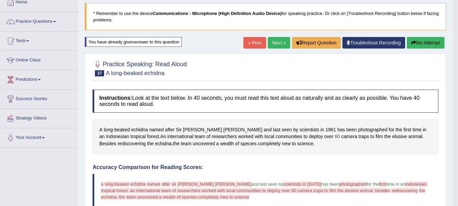
click at [335, 135] on span "80" at bounding box center [337, 136] width 5 height 7
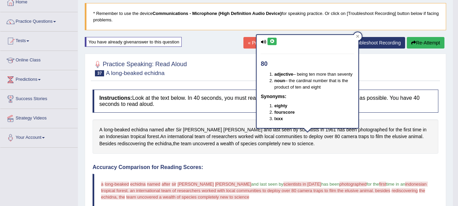
click at [273, 42] on icon at bounding box center [272, 41] width 5 height 4
click at [359, 36] on icon at bounding box center [357, 36] width 3 height 3
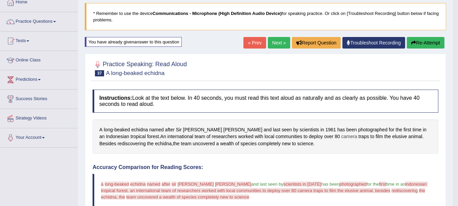
click at [341, 137] on span "camera" at bounding box center [349, 136] width 16 height 7
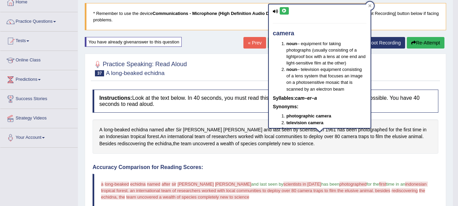
click at [283, 12] on icon at bounding box center [284, 11] width 5 height 4
click at [370, 5] on icon at bounding box center [369, 5] width 3 height 3
